Goal: Information Seeking & Learning: Learn about a topic

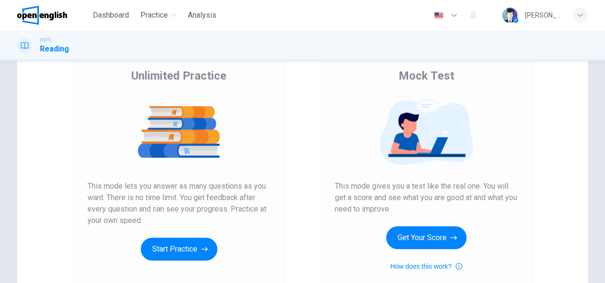
scroll to position [95, 0]
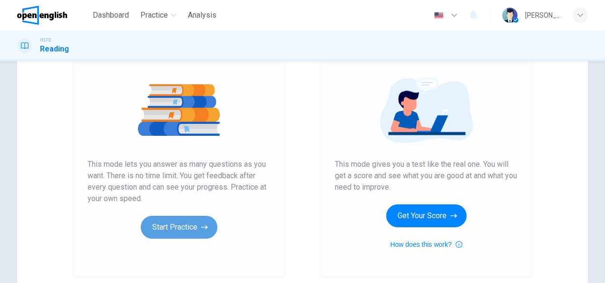
click at [192, 228] on button "Start Practice" at bounding box center [179, 227] width 77 height 23
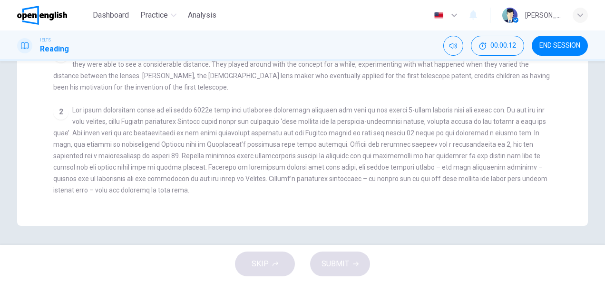
scroll to position [210, 0]
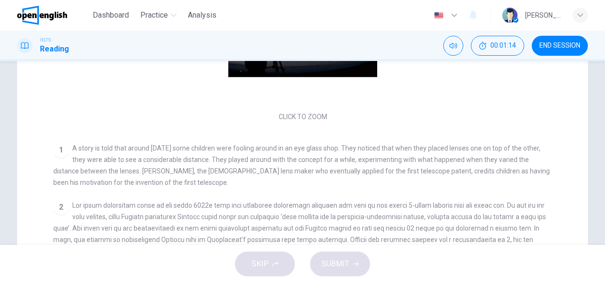
drag, startPoint x: 356, startPoint y: 149, endPoint x: 148, endPoint y: 149, distance: 207.5
click at [149, 149] on span "A story is told that around [DATE] some children were fooling around in an eye …" at bounding box center [301, 165] width 497 height 42
drag, startPoint x: 71, startPoint y: 148, endPoint x: 333, endPoint y: 159, distance: 262.0
click at [330, 159] on span "A story is told that around [DATE] some children were fooling around in an eye …" at bounding box center [301, 165] width 497 height 42
click at [337, 148] on span "A story is told that around [DATE] some children were fooling around in an eye …" at bounding box center [301, 165] width 497 height 42
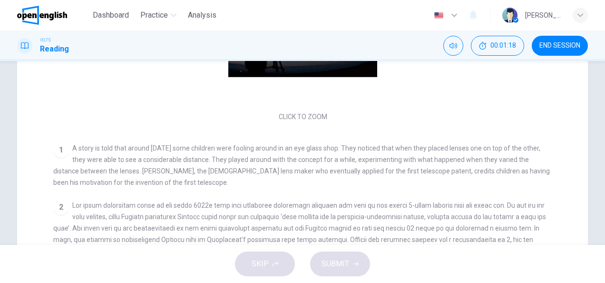
click at [337, 148] on span "A story is told that around [DATE] some children were fooling around in an eye …" at bounding box center [301, 165] width 497 height 42
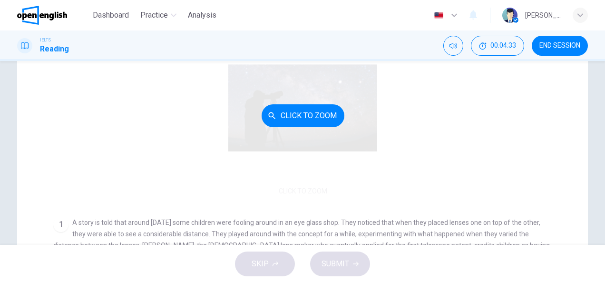
scroll to position [0, 0]
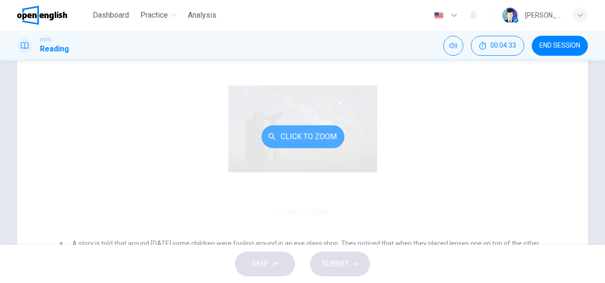
click at [296, 135] on button "Click to Zoom" at bounding box center [303, 136] width 83 height 23
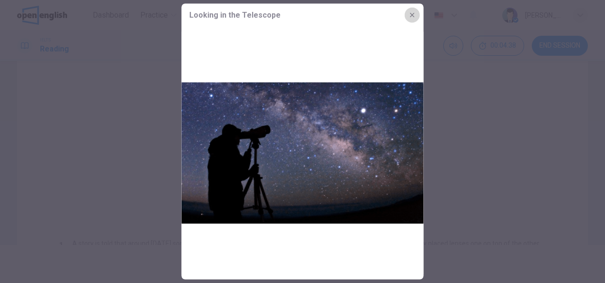
click at [413, 17] on icon "button" at bounding box center [413, 15] width 8 height 8
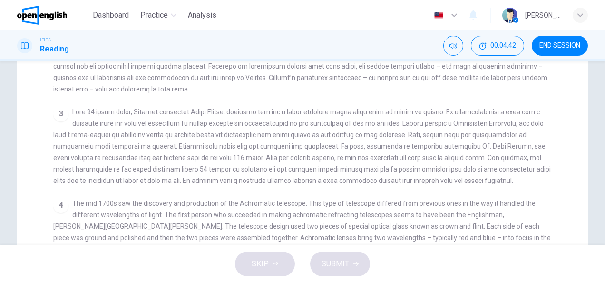
scroll to position [163, 0]
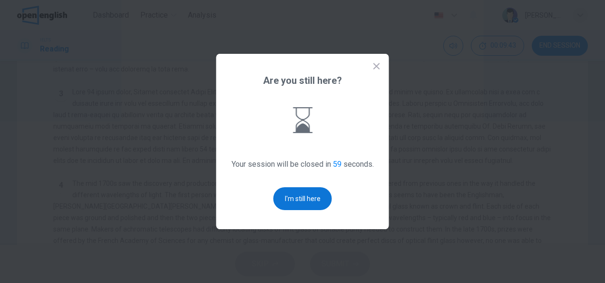
click at [322, 199] on button "I'm still here" at bounding box center [303, 198] width 59 height 23
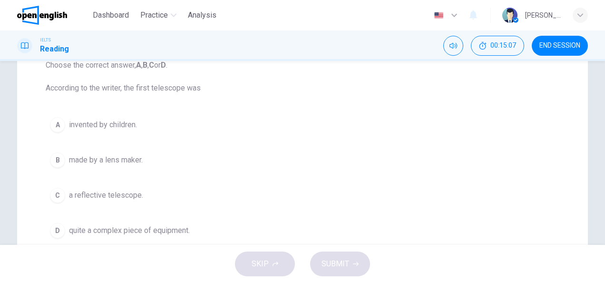
scroll to position [95, 0]
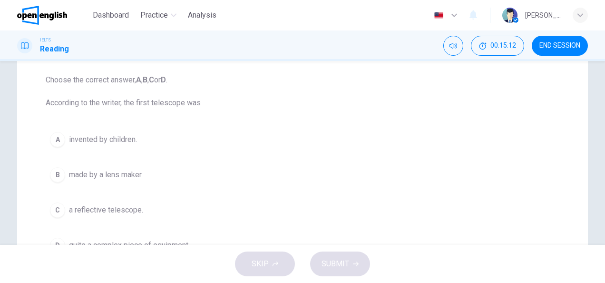
click at [132, 175] on span "made by a lens maker." at bounding box center [106, 174] width 74 height 11
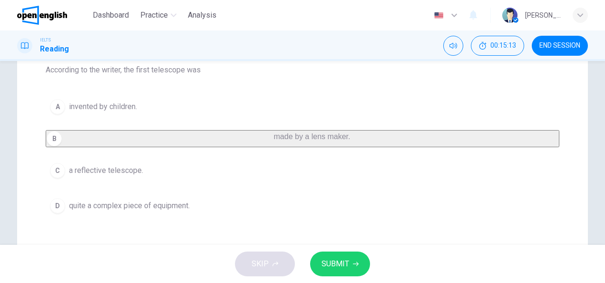
scroll to position [143, 0]
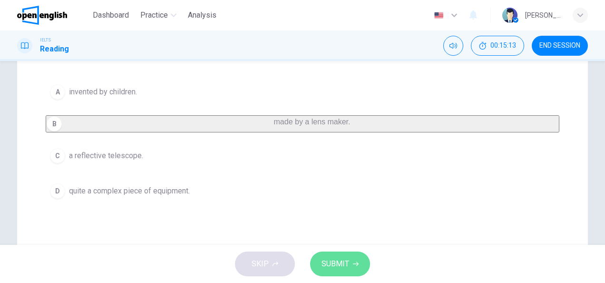
click at [330, 259] on span "SUBMIT" at bounding box center [336, 263] width 28 height 13
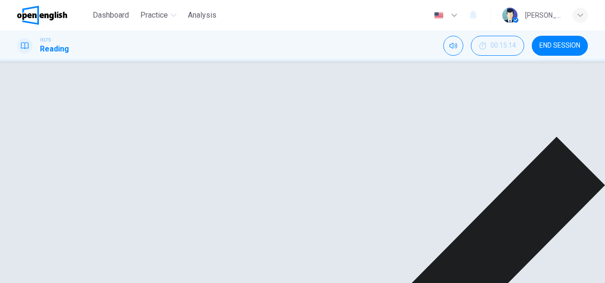
scroll to position [190, 0]
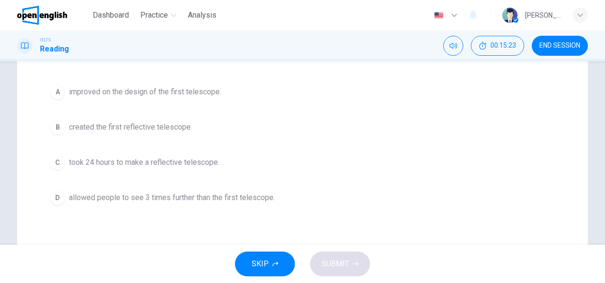
scroll to position [95, 0]
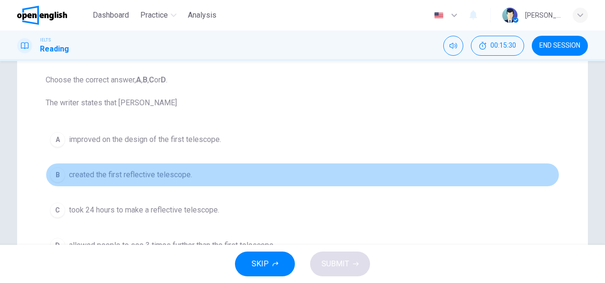
click at [150, 171] on span "created the first reflective telescope." at bounding box center [130, 174] width 123 height 11
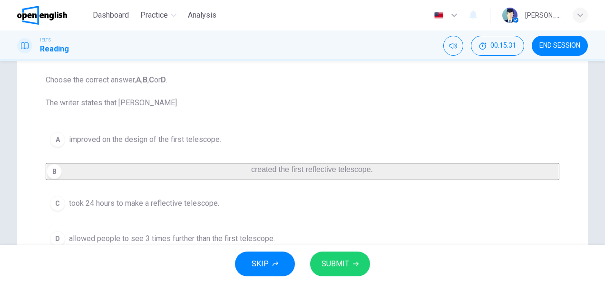
click at [335, 267] on span "SUBMIT" at bounding box center [336, 263] width 28 height 13
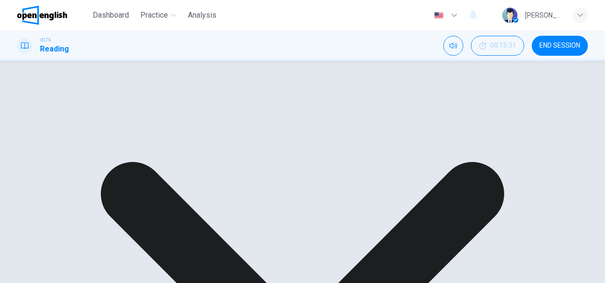
scroll to position [0, 0]
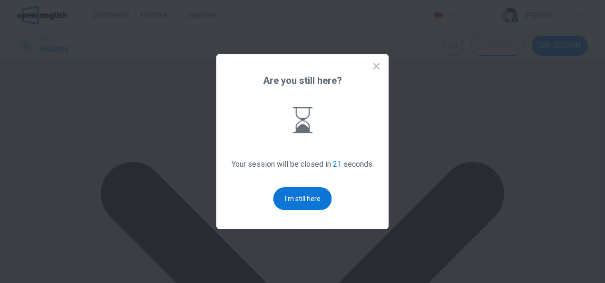
click at [309, 195] on button "I'm still here" at bounding box center [303, 198] width 59 height 23
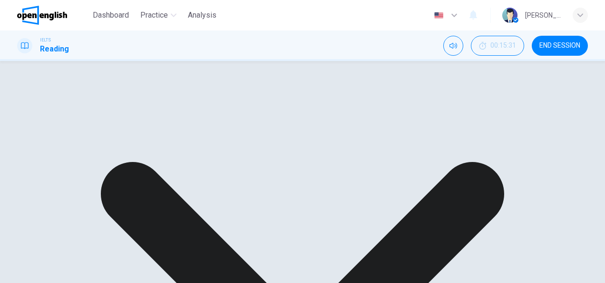
scroll to position [48, 0]
drag, startPoint x: 362, startPoint y: 103, endPoint x: 255, endPoint y: 104, distance: 107.1
click at [263, 103] on h4 "Looking in the Telescope" at bounding box center [301, 102] width 129 height 15
drag, startPoint x: 235, startPoint y: 101, endPoint x: 310, endPoint y: 110, distance: 75.8
click at [302, 106] on div "Looking in the Telescope" at bounding box center [309, 102] width 512 height 15
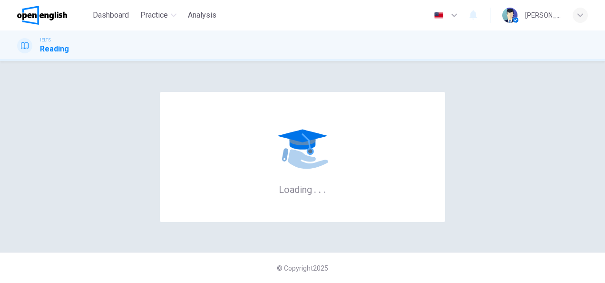
scroll to position [0, 0]
